Goal: Task Accomplishment & Management: Manage account settings

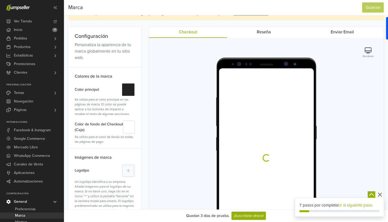
scroll to position [21, 0]
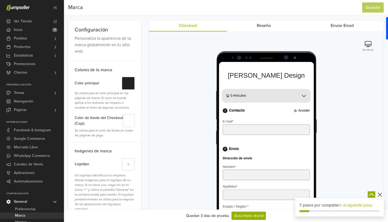
click at [132, 161] on button at bounding box center [128, 164] width 13 height 13
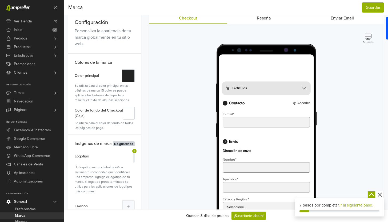
scroll to position [28, 0]
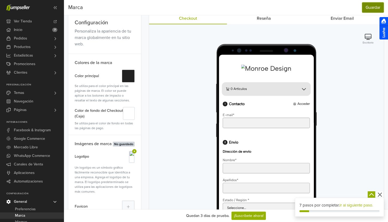
click at [374, 8] on button "Guardar" at bounding box center [373, 7] width 22 height 10
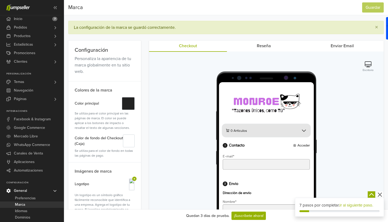
scroll to position [0, 0]
click at [38, 82] on link "Temas" at bounding box center [32, 82] width 64 height 9
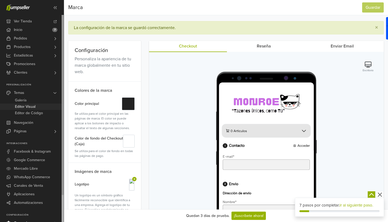
click at [34, 108] on span "Editor Visual" at bounding box center [25, 107] width 21 height 6
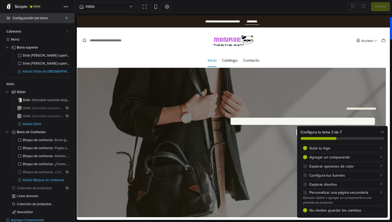
click at [35, 16] on span "Configuración del tema" at bounding box center [39, 17] width 53 height 7
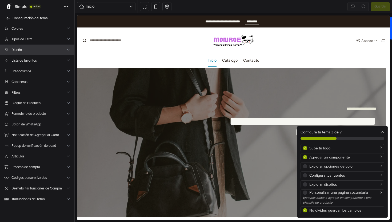
click at [48, 51] on span "Diseño" at bounding box center [38, 50] width 55 height 6
select select "*****"
select select "*******"
select select "*********"
select select "****"
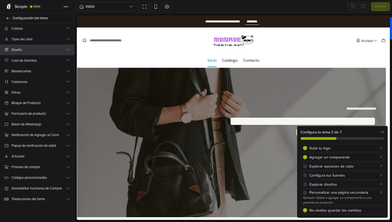
select select "*******"
select select "**********"
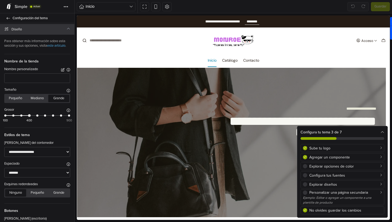
scroll to position [26, 0]
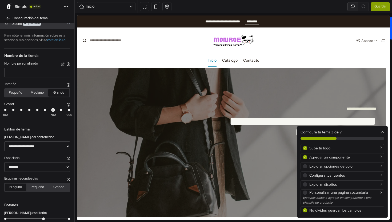
drag, startPoint x: 28, startPoint y: 114, endPoint x: 49, endPoint y: 115, distance: 21.4
click at [49, 115] on div "100 700 900" at bounding box center [37, 112] width 64 height 8
drag, startPoint x: 48, startPoint y: 115, endPoint x: 28, endPoint y: 116, distance: 20.3
click at [28, 116] on div "100 400 900" at bounding box center [37, 112] width 64 height 8
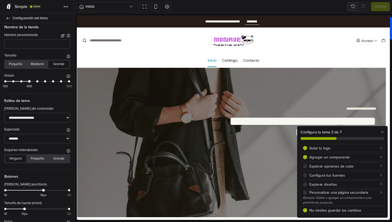
scroll to position [0, 0]
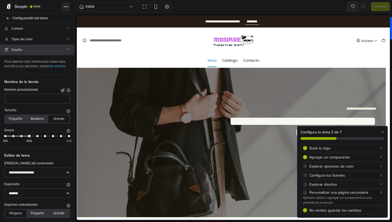
click at [68, 6] on button "Tema" at bounding box center [65, 6] width 9 height 9
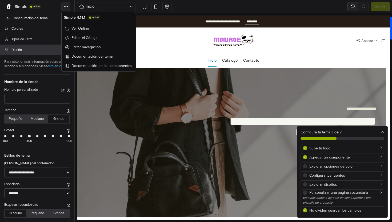
click at [68, 6] on button "Tema" at bounding box center [65, 6] width 9 height 9
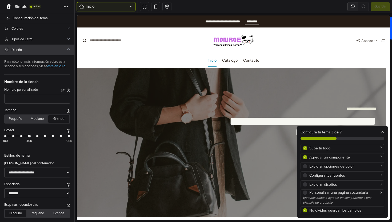
click at [114, 6] on span "Inicio" at bounding box center [108, 6] width 44 height 6
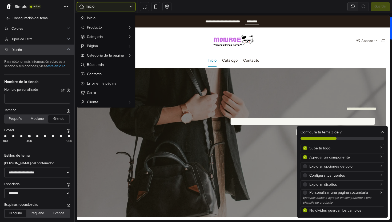
click at [114, 6] on span "Inicio" at bounding box center [108, 6] width 44 height 6
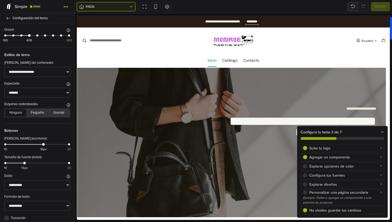
scroll to position [105, 0]
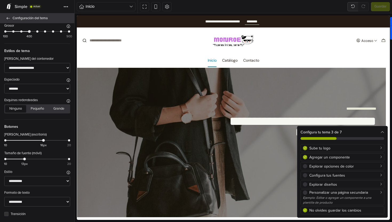
click at [8, 18] on icon at bounding box center [8, 18] width 4 height 3
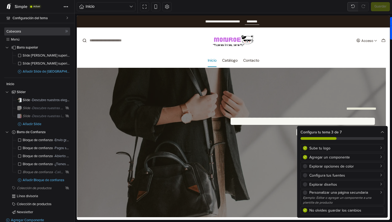
click at [35, 33] on link "Cabecera" at bounding box center [37, 31] width 66 height 8
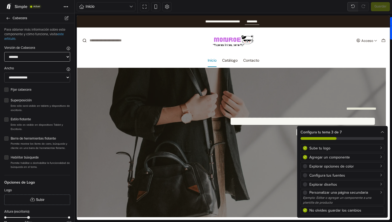
click at [55, 56] on select "******* ****** ******* ***** **** *******" at bounding box center [37, 57] width 66 height 10
click at [4, 52] on select "******* ****** ******* ***** **** *******" at bounding box center [37, 57] width 66 height 10
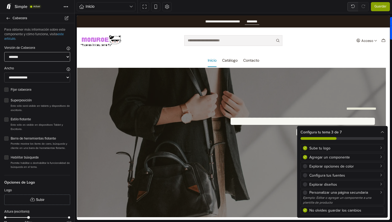
click at [53, 58] on select "******* ****** ******* ***** **** *******" at bounding box center [37, 57] width 66 height 10
click at [4, 52] on select "******* ****** ******* ***** **** *******" at bounding box center [37, 57] width 66 height 10
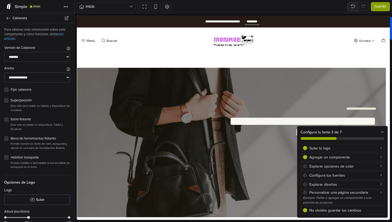
click at [52, 50] on div "Versión de Cabecera Escoge la versión de la 'Cabecera' que deseas utilizar en t…" at bounding box center [37, 48] width 66 height 6
click at [51, 53] on select "******* ****** ******* ***** **** *******" at bounding box center [37, 57] width 66 height 10
click at [4, 52] on select "******* ****** ******* ***** **** *******" at bounding box center [37, 57] width 66 height 10
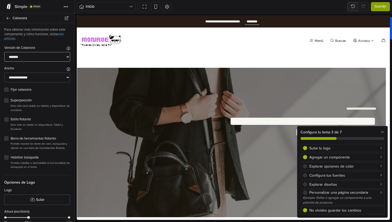
click at [53, 56] on select "******* ****** ******* ***** **** *******" at bounding box center [37, 57] width 66 height 10
select select "**"
click at [4, 52] on select "******* ****** ******* ***** **** *******" at bounding box center [37, 57] width 66 height 10
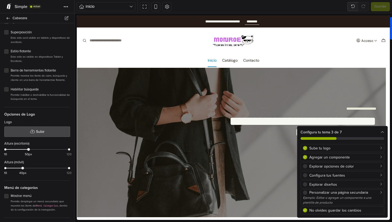
scroll to position [73, 0]
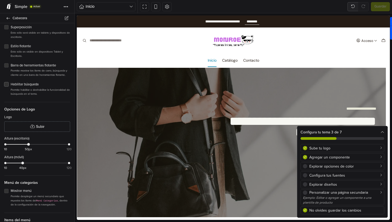
click at [11, 87] on label "Habilitar búsqueda" at bounding box center [41, 84] width 60 height 5
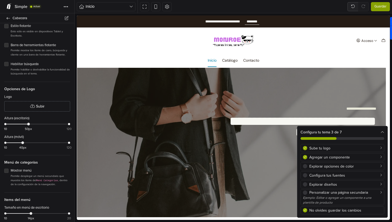
scroll to position [94, 0]
drag, startPoint x: 27, startPoint y: 128, endPoint x: 44, endPoint y: 129, distance: 16.6
click at [45, 125] on div at bounding box center [46, 124] width 3 height 3
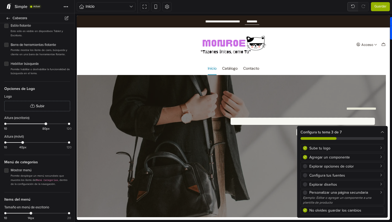
click at [381, 8] on span "Guardar" at bounding box center [381, 6] width 12 height 5
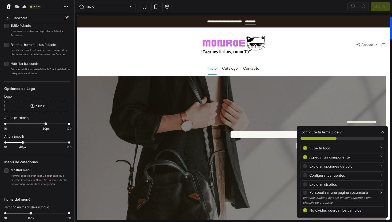
scroll to position [0, 0]
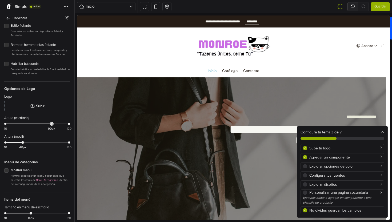
drag, startPoint x: 44, startPoint y: 128, endPoint x: 49, endPoint y: 128, distance: 5.4
click at [50, 125] on div at bounding box center [51, 124] width 3 height 3
click at [382, 9] on span "Guardar" at bounding box center [381, 6] width 12 height 5
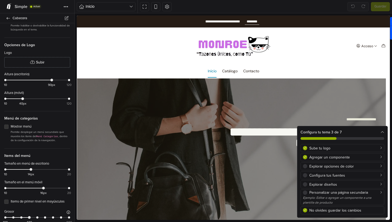
scroll to position [138, 0]
drag, startPoint x: 23, startPoint y: 102, endPoint x: 27, endPoint y: 102, distance: 4.3
click at [27, 100] on div at bounding box center [28, 98] width 3 height 3
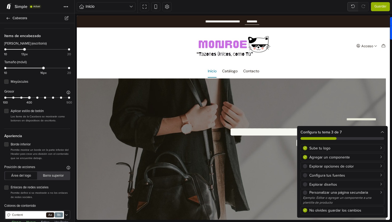
scroll to position [384, 0]
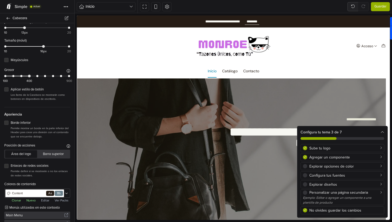
click at [23, 158] on button "Área del logo" at bounding box center [21, 153] width 32 height 7
click at [56, 158] on button "Barra superior" at bounding box center [53, 153] width 32 height 7
click at [25, 157] on button "Área del logo" at bounding box center [21, 153] width 32 height 7
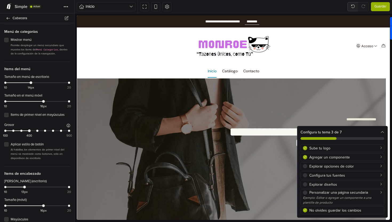
scroll to position [223, 0]
drag, startPoint x: 30, startPoint y: 88, endPoint x: 39, endPoint y: 88, distance: 9.6
click at [39, 88] on div "10 16px 20" at bounding box center [37, 86] width 64 height 8
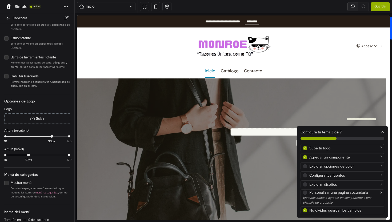
scroll to position [86, 0]
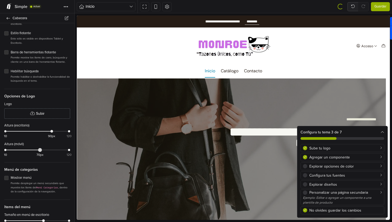
drag, startPoint x: 27, startPoint y: 154, endPoint x: 38, endPoint y: 154, distance: 11.2
click at [39, 151] on div at bounding box center [40, 150] width 3 height 3
click at [385, 10] on button "Guardar" at bounding box center [380, 6] width 19 height 9
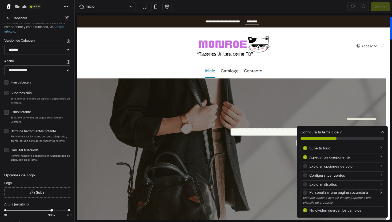
scroll to position [0, 0]
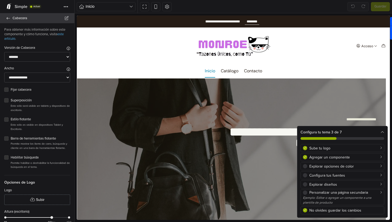
click at [7, 18] on icon at bounding box center [8, 18] width 4 height 3
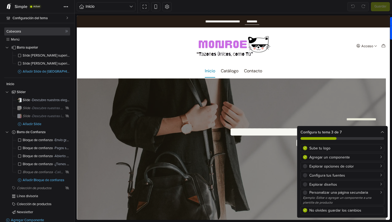
click at [15, 33] on span "Cabecera" at bounding box center [35, 31] width 59 height 3
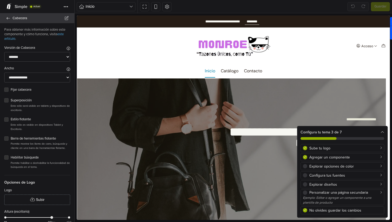
click at [7, 19] on icon at bounding box center [8, 18] width 4 height 3
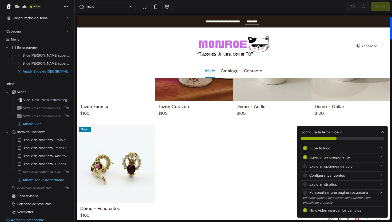
scroll to position [327, 0]
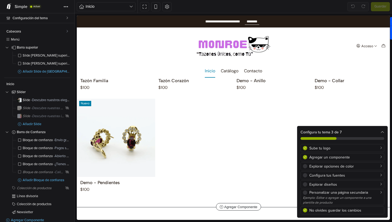
click at [236, 147] on div "Nuevo demo-product | Tazón Familia $100 Nuevo" at bounding box center [233, 96] width 313 height 198
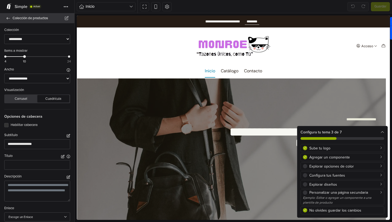
click at [4, 15] on link "Colección de productos" at bounding box center [37, 18] width 74 height 10
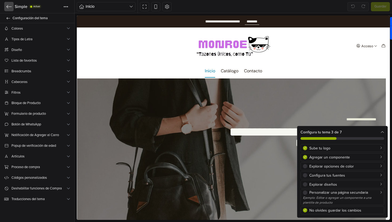
click at [7, 9] on icon at bounding box center [8, 6] width 5 height 5
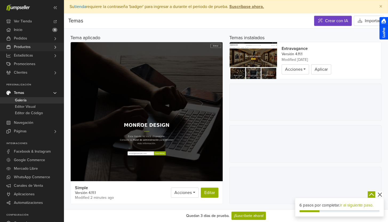
click at [25, 47] on span "Productos" at bounding box center [22, 47] width 17 height 9
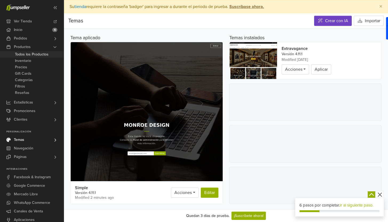
click at [29, 55] on span "Todos los Productos" at bounding box center [32, 54] width 34 height 6
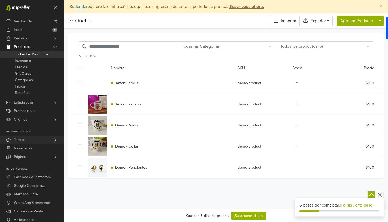
click at [35, 141] on link "Temas" at bounding box center [32, 140] width 64 height 9
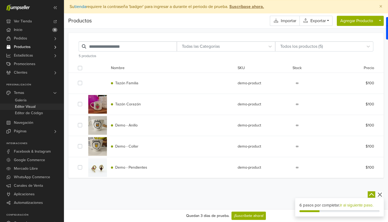
click at [28, 106] on span "Editor Visual" at bounding box center [25, 107] width 21 height 6
click at [129, 85] on span "Tazón Familia" at bounding box center [126, 83] width 23 height 5
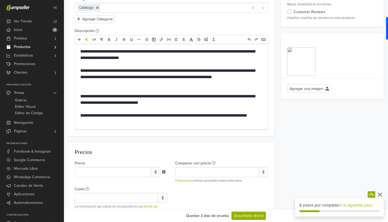
scroll to position [106, 0]
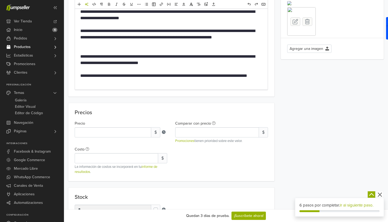
click at [307, 24] on icon at bounding box center [307, 21] width 5 height 5
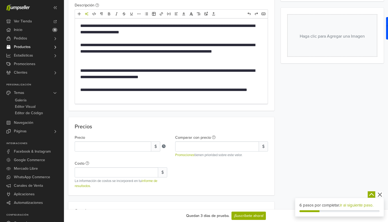
scroll to position [62, 0]
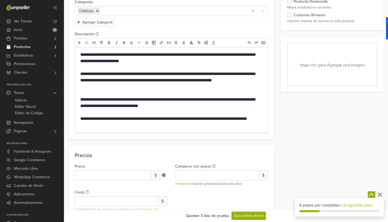
click at [328, 70] on button "Haga clic para Agregar una Imagen" at bounding box center [332, 64] width 90 height 43
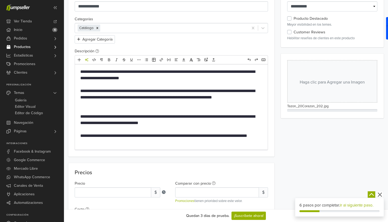
scroll to position [0, 0]
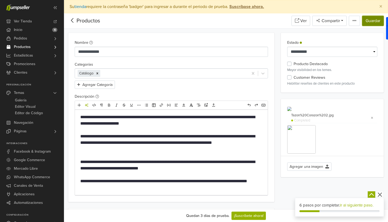
click at [381, 25] on button "Guardar" at bounding box center [373, 21] width 22 height 10
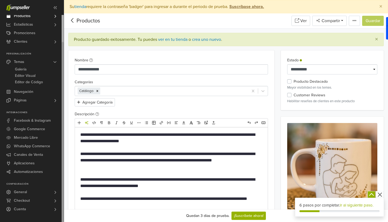
scroll to position [10, 0]
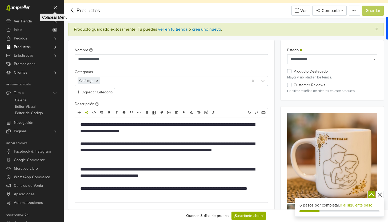
click at [54, 7] on icon at bounding box center [55, 7] width 3 height 3
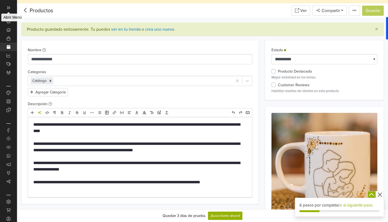
click at [9, 7] on icon at bounding box center [8, 7] width 3 height 3
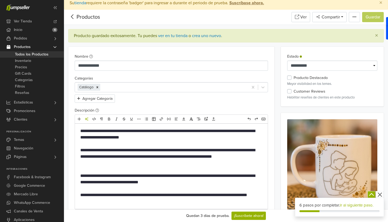
scroll to position [9, 0]
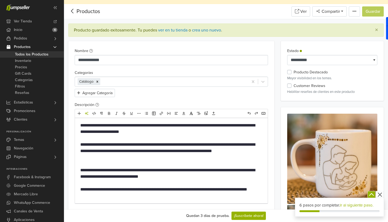
click at [20, 54] on span "Todos los Productos" at bounding box center [32, 54] width 34 height 6
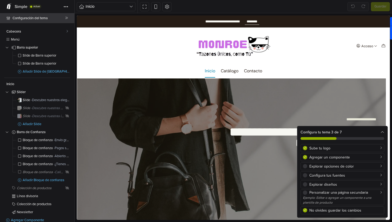
click at [40, 19] on span "Configuración del tema" at bounding box center [39, 17] width 53 height 7
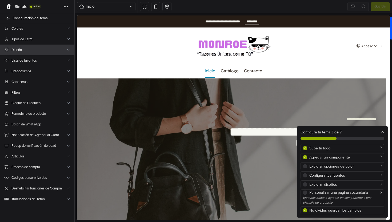
click at [28, 50] on span "Diseño" at bounding box center [38, 50] width 55 height 6
select select "*****"
select select "*******"
select select "*********"
select select "****"
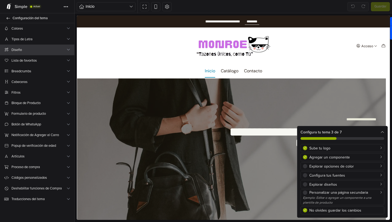
select select "*******"
select select "**********"
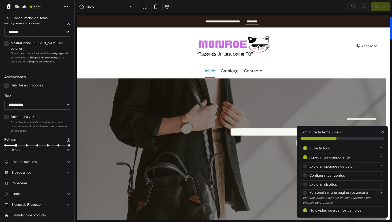
scroll to position [579, 0]
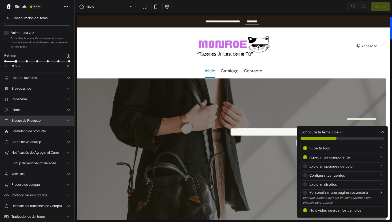
click at [67, 121] on icon at bounding box center [68, 120] width 3 height 3
select select "******"
select select "*******"
select select "******"
select select "*******"
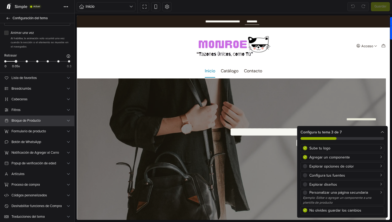
select select "****"
select select "**********"
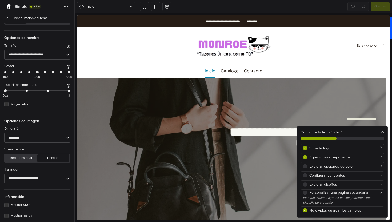
scroll to position [195, 0]
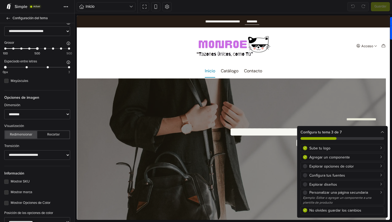
click at [31, 139] on button "Redimensionar" at bounding box center [21, 134] width 32 height 7
click at [381, 6] on span "Guardar" at bounding box center [381, 6] width 12 height 5
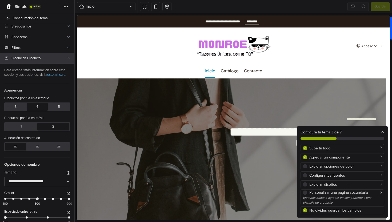
scroll to position [0, 0]
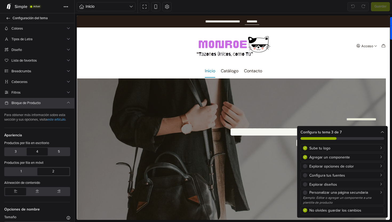
click at [60, 101] on span "Bloque de Producto" at bounding box center [38, 103] width 55 height 6
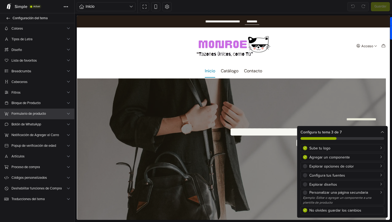
click at [59, 115] on span "Formulario de producto" at bounding box center [38, 114] width 55 height 6
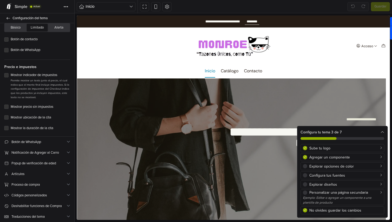
scroll to position [354, 0]
click at [63, 172] on span "Artículos" at bounding box center [38, 174] width 55 height 6
select select "*****"
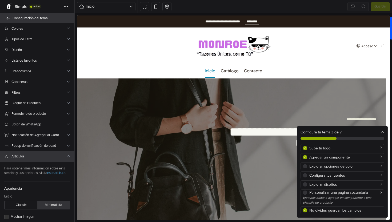
click at [8, 19] on icon at bounding box center [8, 18] width 4 height 3
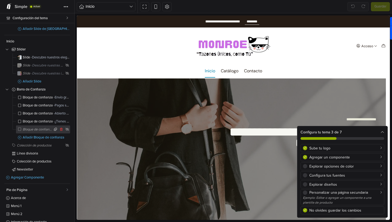
scroll to position [67, 0]
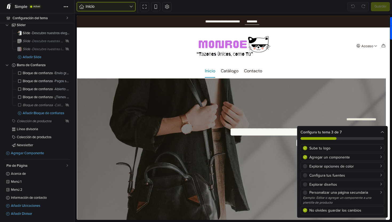
click at [110, 6] on span "Inicio" at bounding box center [108, 6] width 44 height 6
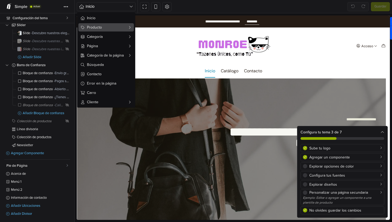
click at [110, 30] on button "Producto" at bounding box center [106, 27] width 56 height 8
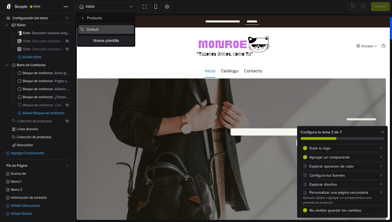
click at [98, 28] on button "Default" at bounding box center [106, 29] width 56 height 9
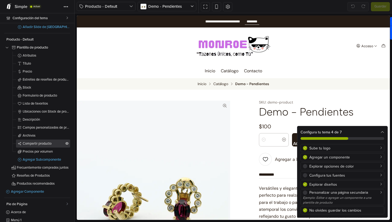
scroll to position [45, 0]
click at [41, 57] on span "Atributos" at bounding box center [44, 55] width 42 height 3
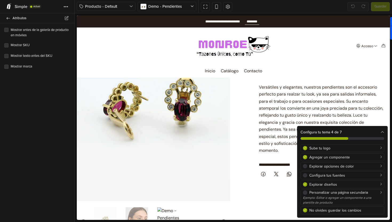
scroll to position [102, 0]
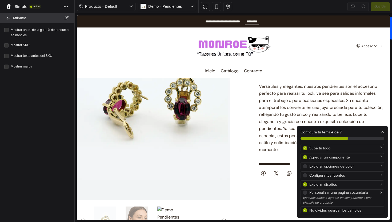
click at [6, 17] on icon at bounding box center [8, 18] width 4 height 3
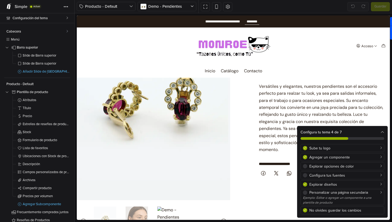
click at [385, 131] on div "Configura tu tema 4 de 7" at bounding box center [343, 134] width 90 height 17
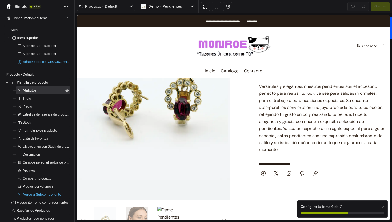
scroll to position [10, 0]
click at [35, 81] on span "Plantilla de producto" at bounding box center [41, 81] width 48 height 3
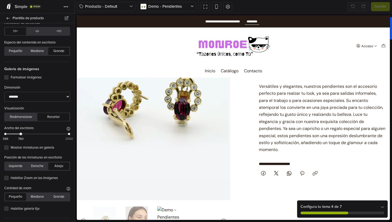
scroll to position [31, 0]
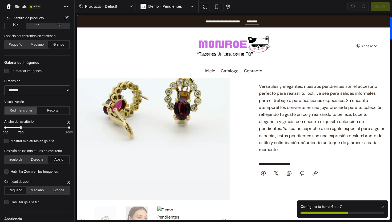
click at [21, 110] on button "Redimensionar" at bounding box center [21, 110] width 32 height 7
click at [21, 109] on button "Redimensionar" at bounding box center [21, 110] width 32 height 7
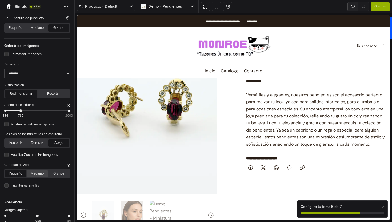
scroll to position [49, 0]
click at [378, 13] on div at bounding box center [234, 117] width 318 height 209
click at [379, 7] on span "Guardar" at bounding box center [381, 6] width 12 height 5
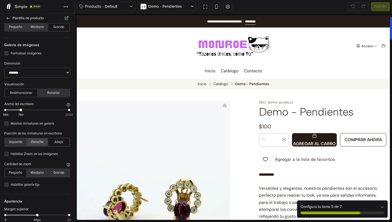
scroll to position [0, 0]
click at [41, 72] on select "**********" at bounding box center [37, 73] width 66 height 10
select select "******"
click at [4, 68] on select "**********" at bounding box center [37, 73] width 66 height 10
click at [382, 5] on span "Guardar" at bounding box center [381, 6] width 12 height 5
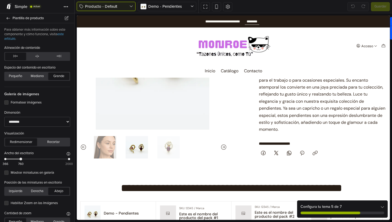
click at [105, 7] on span "Producto - Default" at bounding box center [107, 6] width 44 height 6
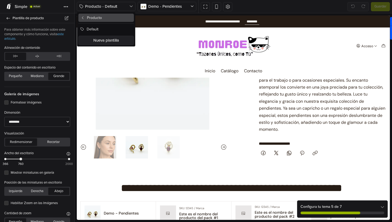
click at [100, 20] on button "Producto" at bounding box center [106, 18] width 56 height 8
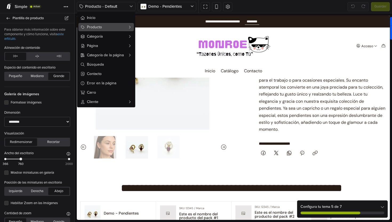
click at [102, 27] on span "Producto" at bounding box center [106, 27] width 38 height 6
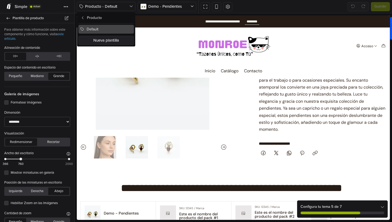
click at [89, 30] on span "Default" at bounding box center [93, 29] width 12 height 6
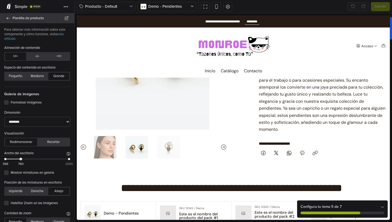
click at [10, 18] on icon at bounding box center [8, 18] width 4 height 3
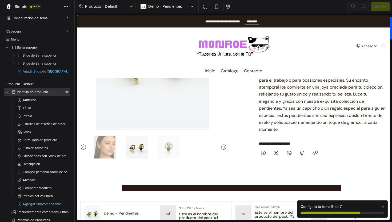
click at [30, 92] on span "Plantilla de producto" at bounding box center [41, 91] width 48 height 3
select select "******"
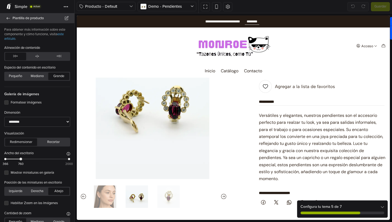
click at [9, 18] on icon at bounding box center [8, 18] width 4 height 3
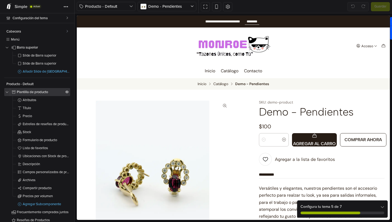
click at [35, 92] on span "Plantilla de producto" at bounding box center [41, 91] width 48 height 3
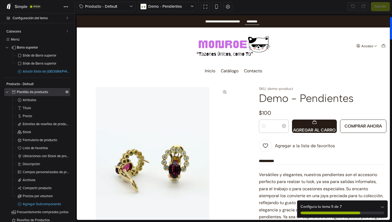
select select "******"
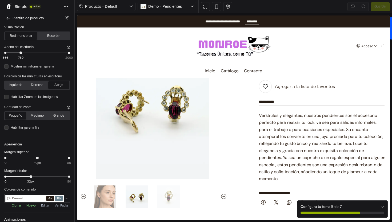
scroll to position [137, 0]
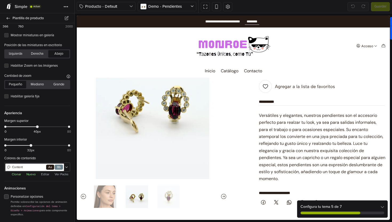
click at [37, 195] on label "Personalizar opciones" at bounding box center [41, 196] width 60 height 5
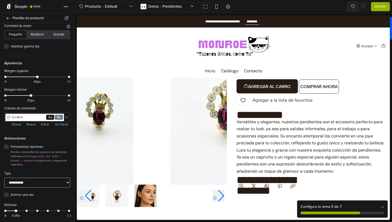
scroll to position [69, 0]
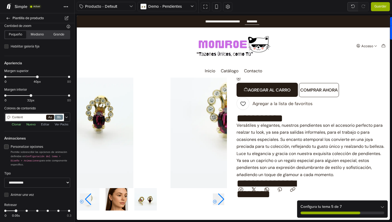
click at [14, 147] on label "Personalizar opciones" at bounding box center [41, 146] width 60 height 5
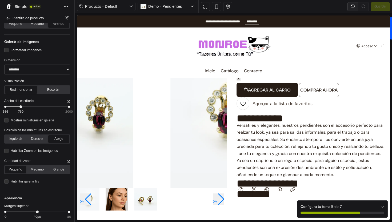
scroll to position [0, 0]
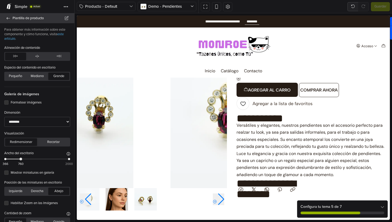
click at [8, 18] on icon at bounding box center [8, 18] width 4 height 3
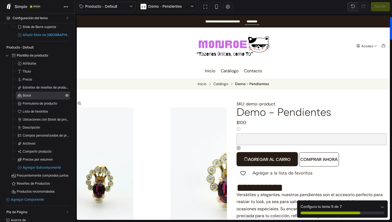
scroll to position [37, 0]
click at [32, 62] on span "Atributos" at bounding box center [44, 62] width 42 height 3
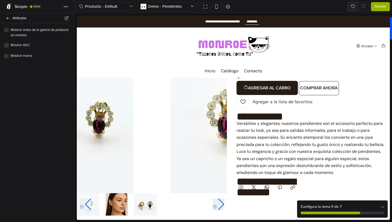
scroll to position [68, 0]
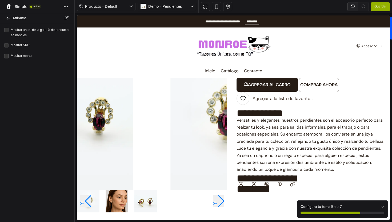
click at [11, 57] on label "Mostrar marca" at bounding box center [41, 55] width 60 height 5
click at [8, 18] on icon at bounding box center [8, 18] width 4 height 3
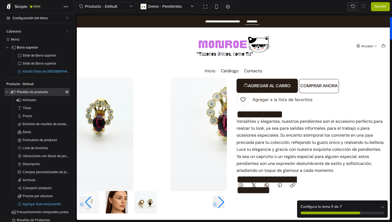
scroll to position [7, 0]
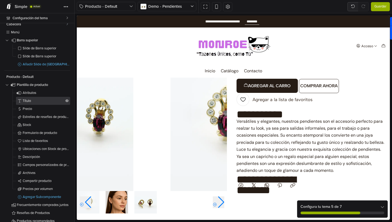
click at [46, 98] on link "Título" at bounding box center [43, 101] width 54 height 8
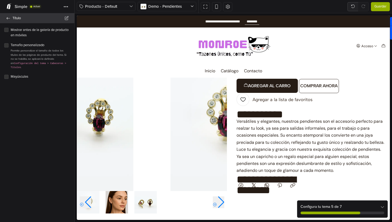
click at [8, 19] on icon at bounding box center [8, 18] width 4 height 3
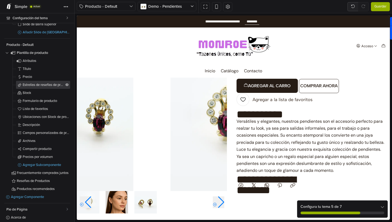
scroll to position [40, 0]
click at [27, 92] on span "Stock" at bounding box center [44, 92] width 42 height 3
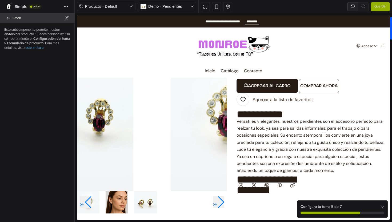
click at [7, 20] on link "Stock" at bounding box center [37, 18] width 74 height 10
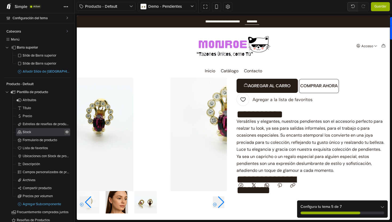
click at [65, 132] on icon at bounding box center [66, 132] width 3 height 3
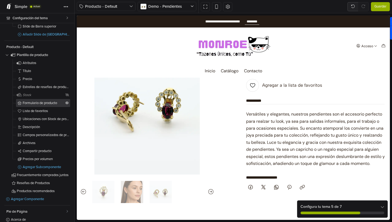
scroll to position [47, 0]
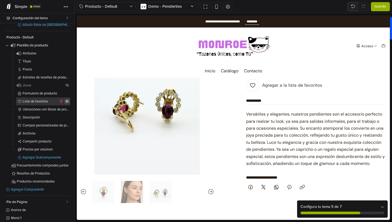
click at [65, 101] on icon at bounding box center [66, 101] width 3 height 3
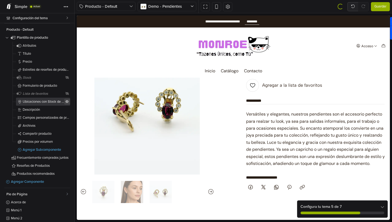
scroll to position [55, 0]
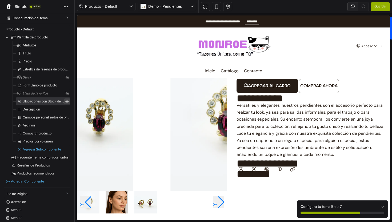
click at [65, 101] on icon at bounding box center [66, 101] width 3 height 3
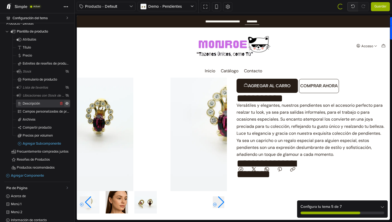
scroll to position [66, 0]
click at [65, 110] on icon at bounding box center [66, 111] width 3 height 3
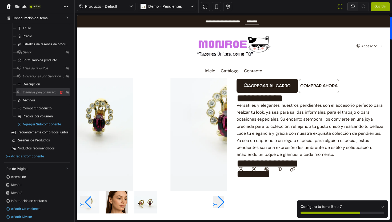
scroll to position [83, 0]
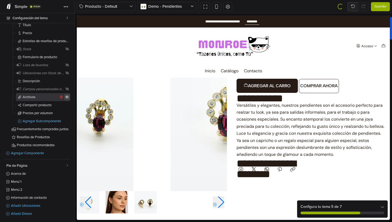
click at [65, 97] on icon at bounding box center [66, 97] width 3 height 3
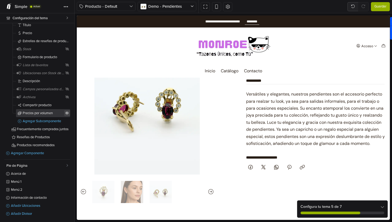
click at [65, 113] on icon at bounding box center [66, 113] width 3 height 3
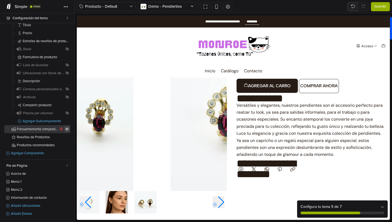
click at [65, 129] on icon at bounding box center [66, 129] width 3 height 3
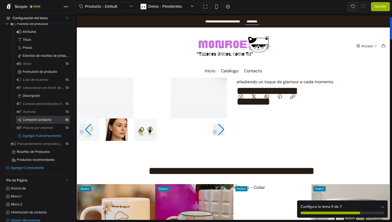
scroll to position [0, 0]
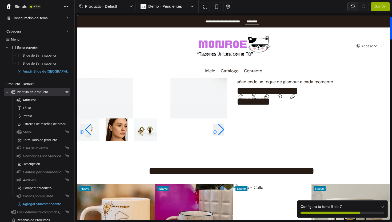
click at [39, 91] on span "Plantilla de producto" at bounding box center [41, 91] width 48 height 3
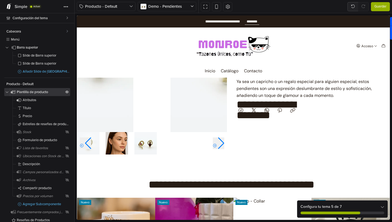
select select "******"
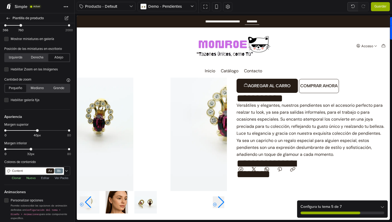
scroll to position [137, 0]
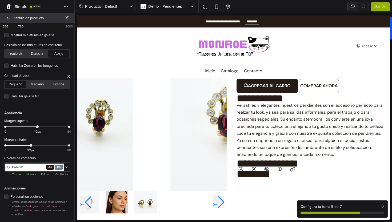
click at [9, 17] on icon at bounding box center [8, 18] width 4 height 3
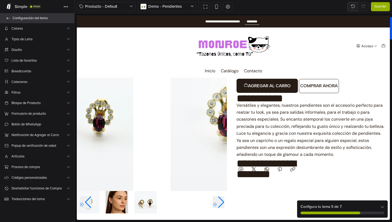
click at [34, 18] on span "Configuración del tema" at bounding box center [41, 17] width 56 height 7
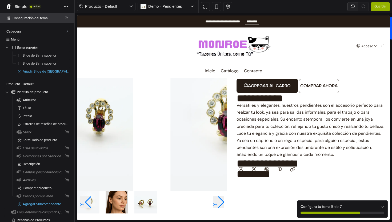
click at [10, 17] on icon at bounding box center [8, 18] width 4 height 3
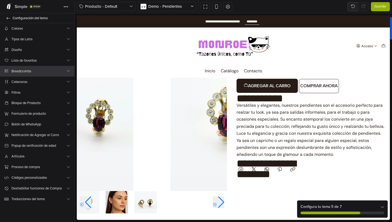
click at [43, 70] on span "Breadcrumbs" at bounding box center [38, 72] width 55 height 6
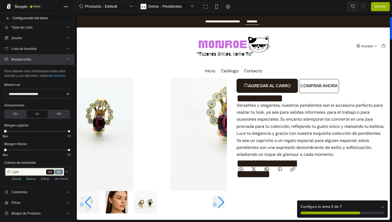
scroll to position [18, 0]
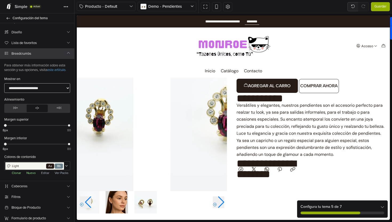
click at [54, 92] on select "**********" at bounding box center [37, 88] width 66 height 10
select select "****"
click at [4, 88] on select "**********" at bounding box center [37, 88] width 66 height 10
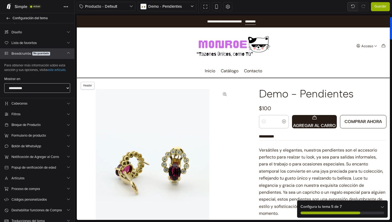
scroll to position [0, 0]
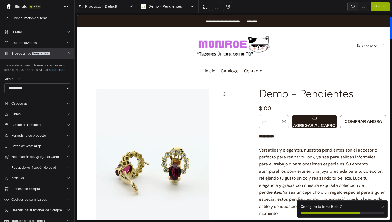
click at [383, 5] on span "Guardar" at bounding box center [381, 6] width 12 height 5
click at [10, 8] on icon at bounding box center [8, 6] width 5 height 5
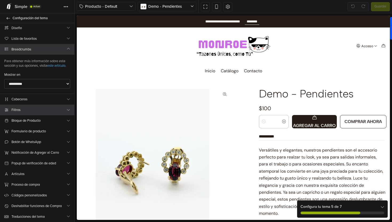
scroll to position [26, 0]
